Goal: Navigation & Orientation: Go to known website

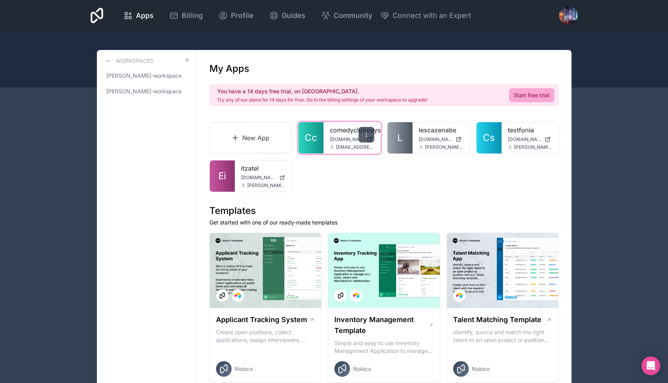
click at [366, 132] on icon at bounding box center [367, 135] width 6 height 6
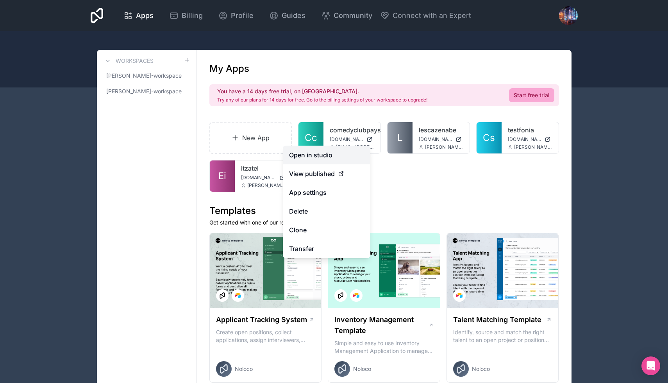
click at [321, 153] on link "Open in studio" at bounding box center [327, 155] width 88 height 19
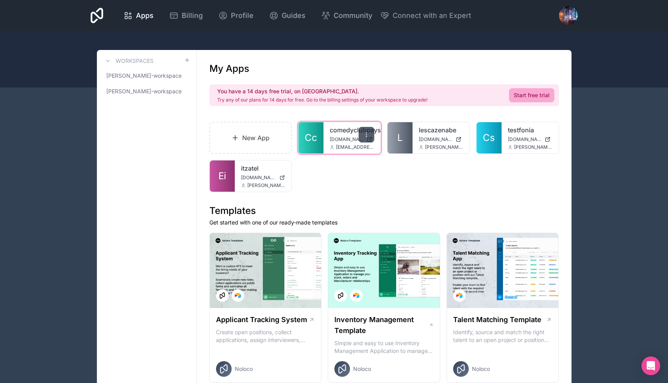
click at [364, 129] on div at bounding box center [367, 135] width 16 height 16
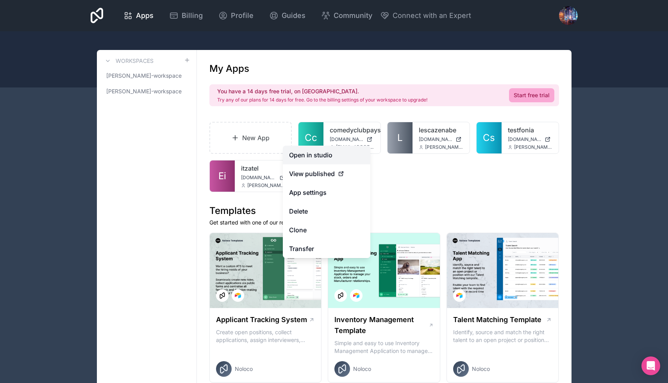
click at [312, 158] on link "Open in studio" at bounding box center [327, 155] width 88 height 19
